Goal: Task Accomplishment & Management: Use online tool/utility

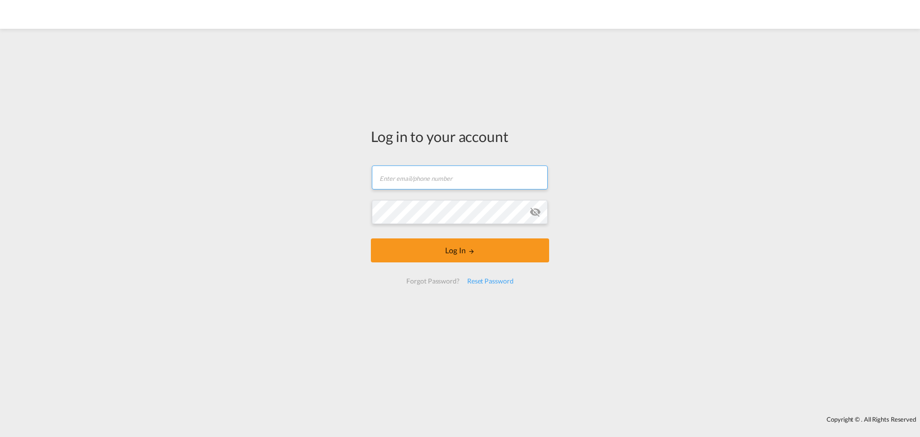
click at [410, 174] on input "text" at bounding box center [460, 177] width 176 height 24
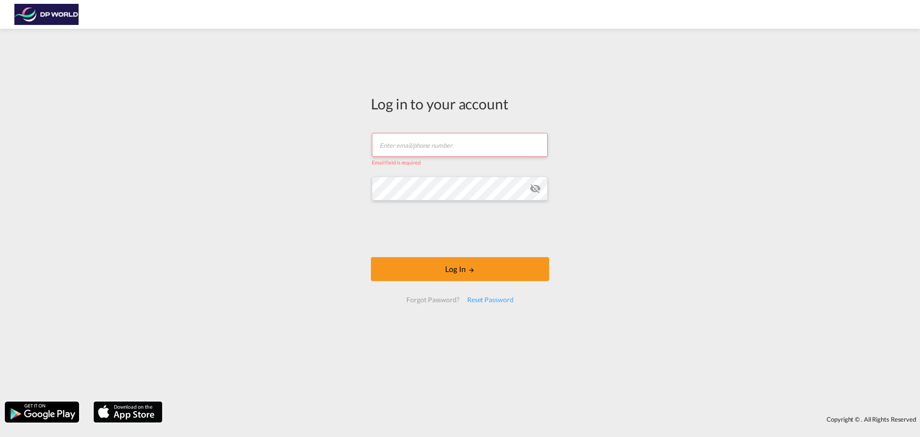
click at [439, 147] on input "text" at bounding box center [460, 145] width 176 height 24
type input "[PERSON_NAME][EMAIL_ADDRESS][PERSON_NAME][DOMAIN_NAME]"
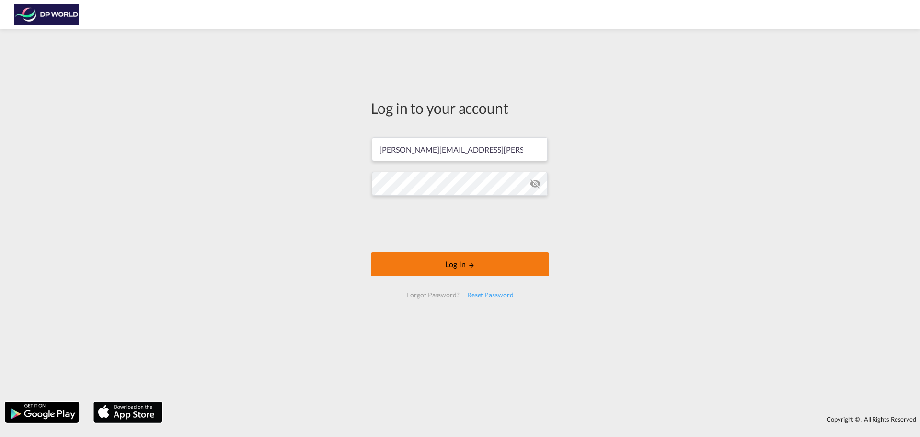
drag, startPoint x: 457, startPoint y: 268, endPoint x: 452, endPoint y: 265, distance: 5.8
click at [457, 267] on button "Log In" at bounding box center [460, 264] width 178 height 24
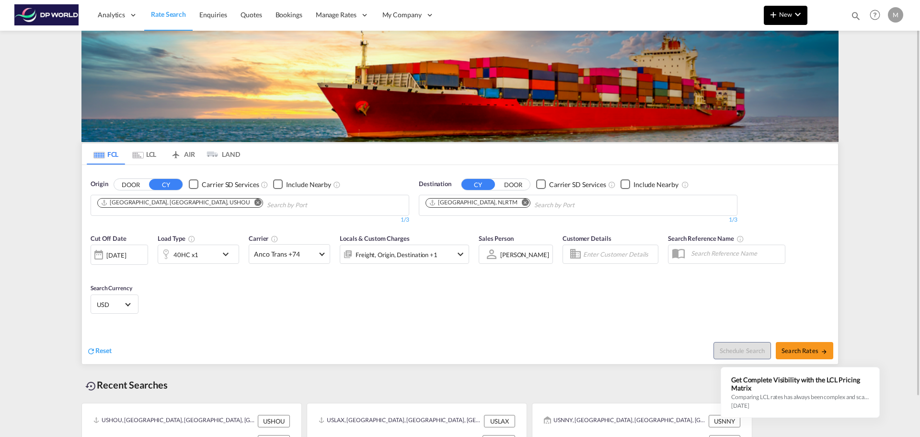
click at [783, 16] on span "New" at bounding box center [786, 15] width 36 height 8
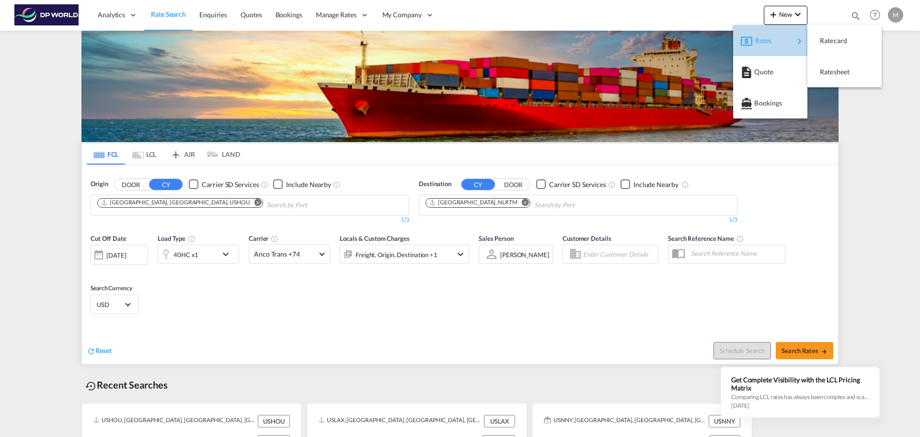
click at [767, 42] on span "Rates" at bounding box center [761, 40] width 12 height 19
click at [830, 42] on span "Ratecard" at bounding box center [825, 40] width 11 height 19
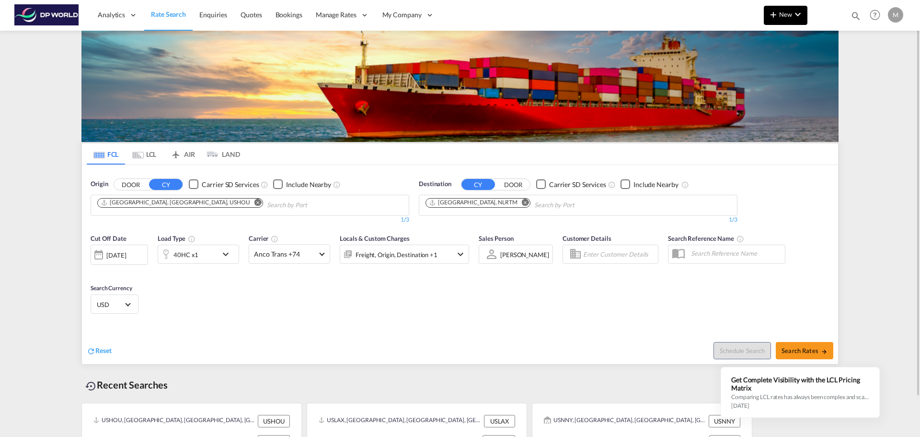
click at [784, 15] on span "New" at bounding box center [786, 15] width 36 height 8
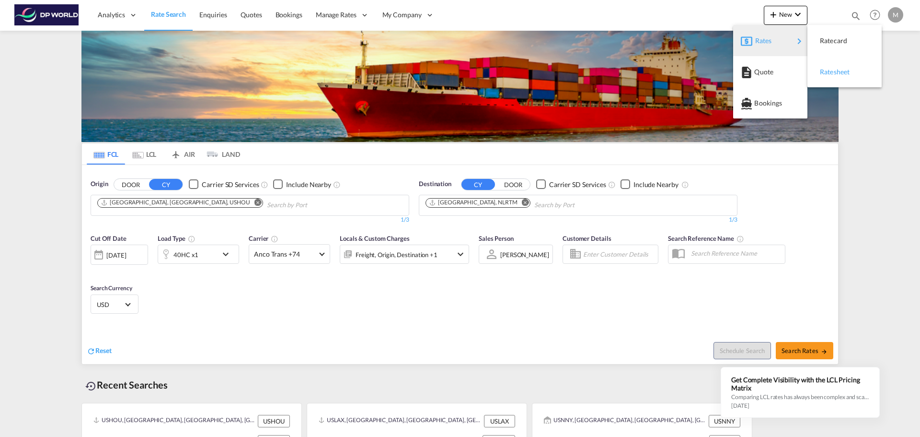
click at [830, 73] on span "Ratesheet" at bounding box center [825, 71] width 11 height 19
